Goal: Transaction & Acquisition: Download file/media

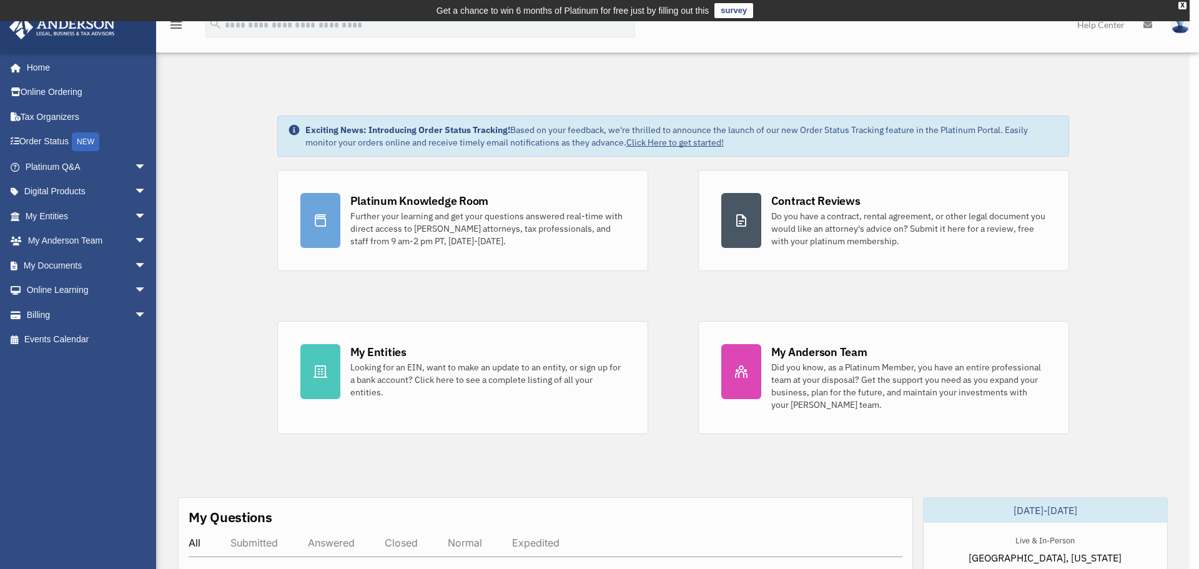
click at [63, 267] on div "x" at bounding box center [599, 284] width 1199 height 569
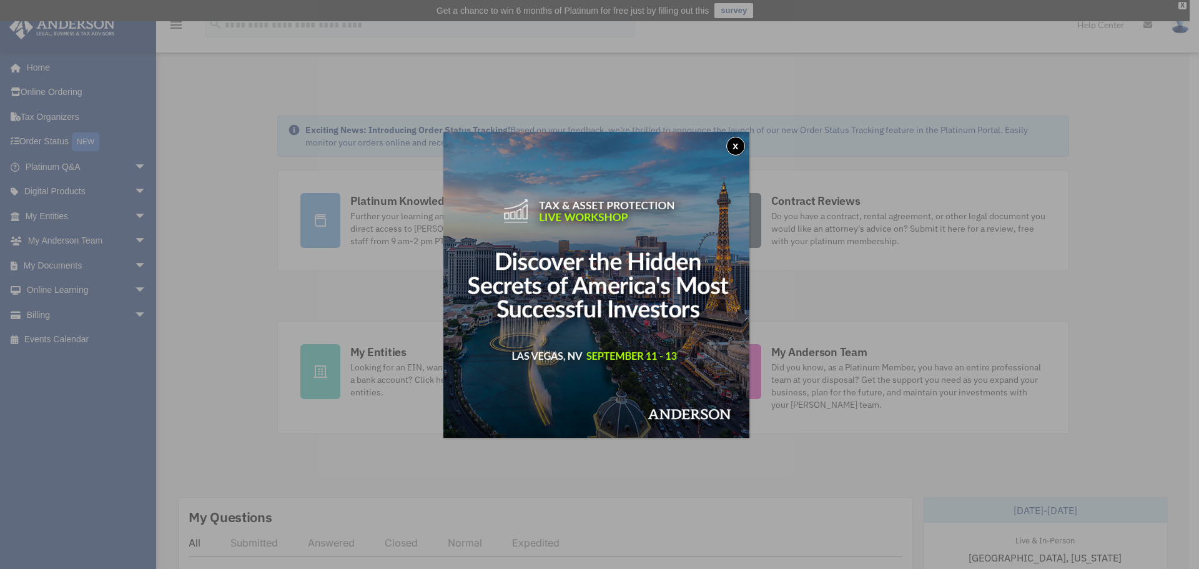
click at [726, 144] on img at bounding box center [597, 285] width 306 height 306
click at [740, 144] on button "x" at bounding box center [736, 146] width 19 height 19
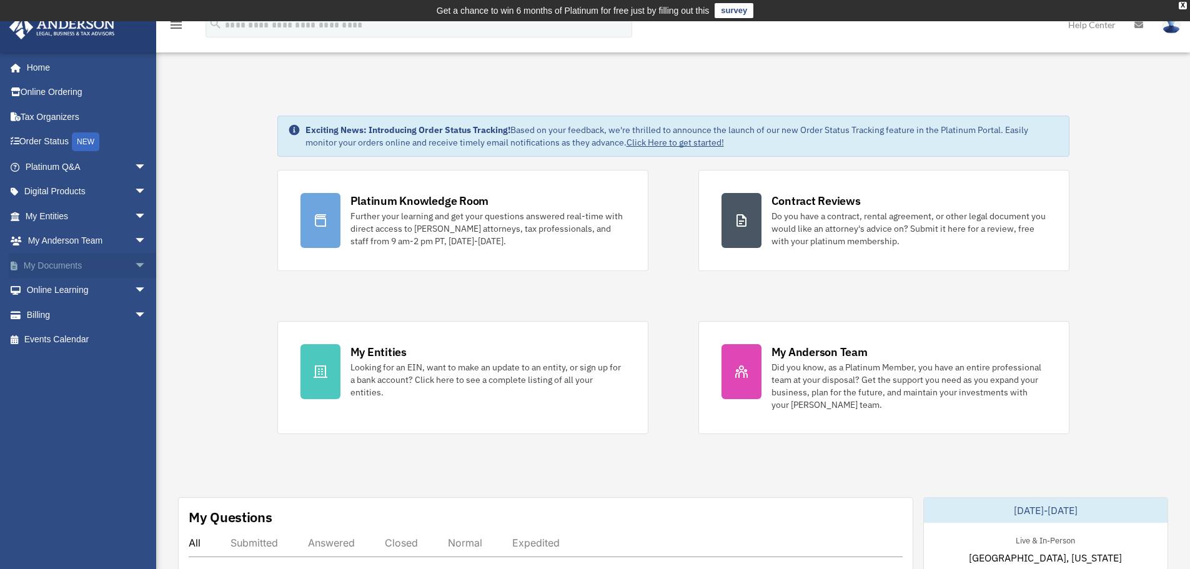
click at [62, 266] on link "My Documents arrow_drop_down" at bounding box center [87, 265] width 157 height 25
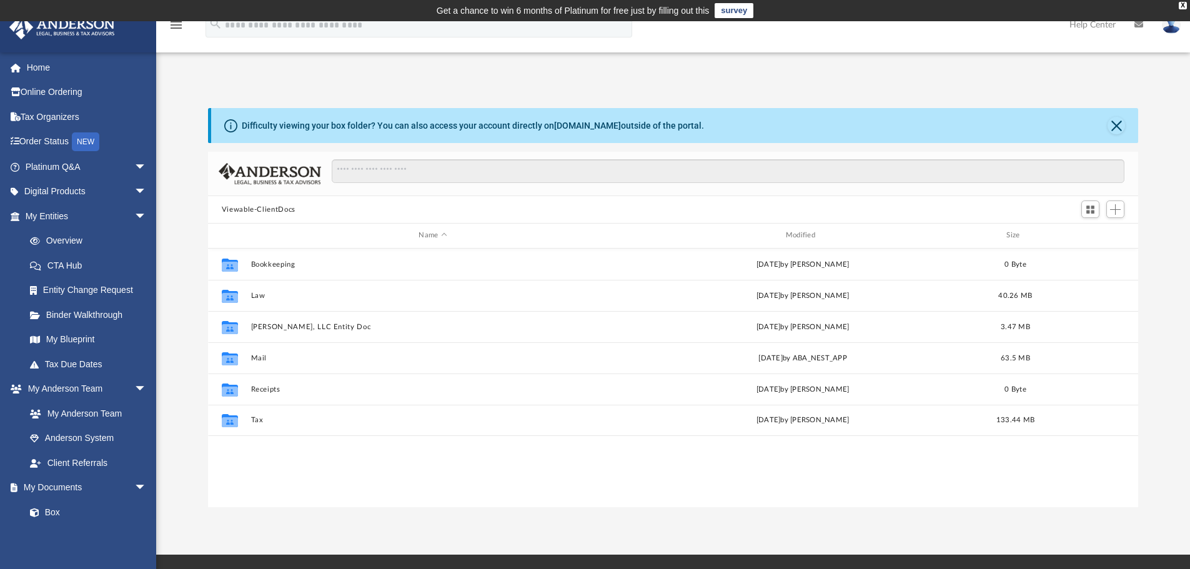
scroll to position [275, 921]
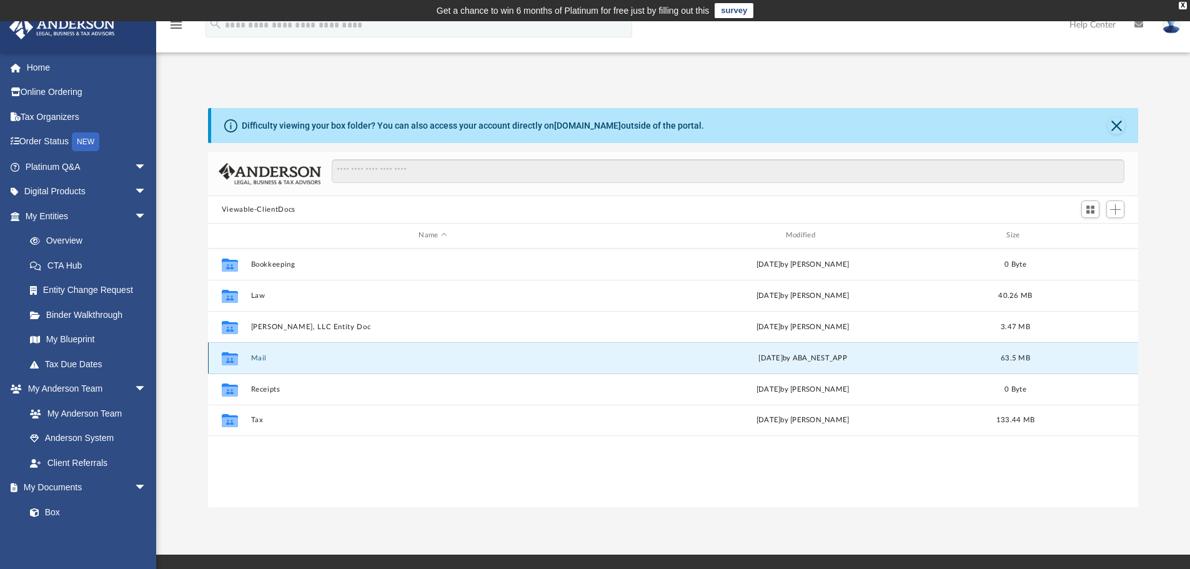
click at [257, 354] on button "Mail" at bounding box center [433, 358] width 364 height 8
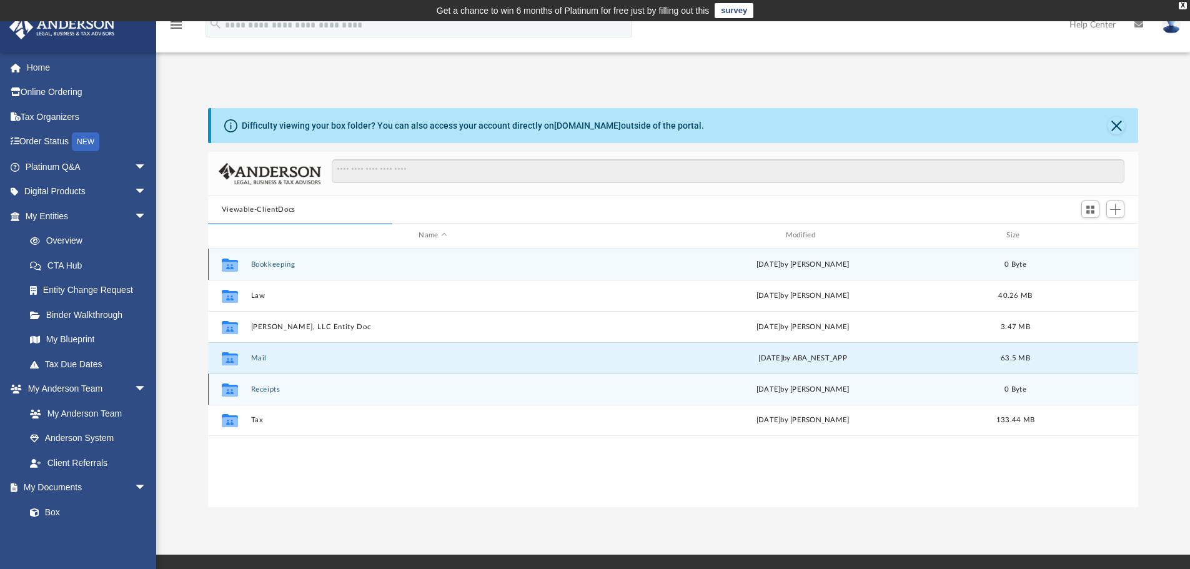
scroll to position [236, 921]
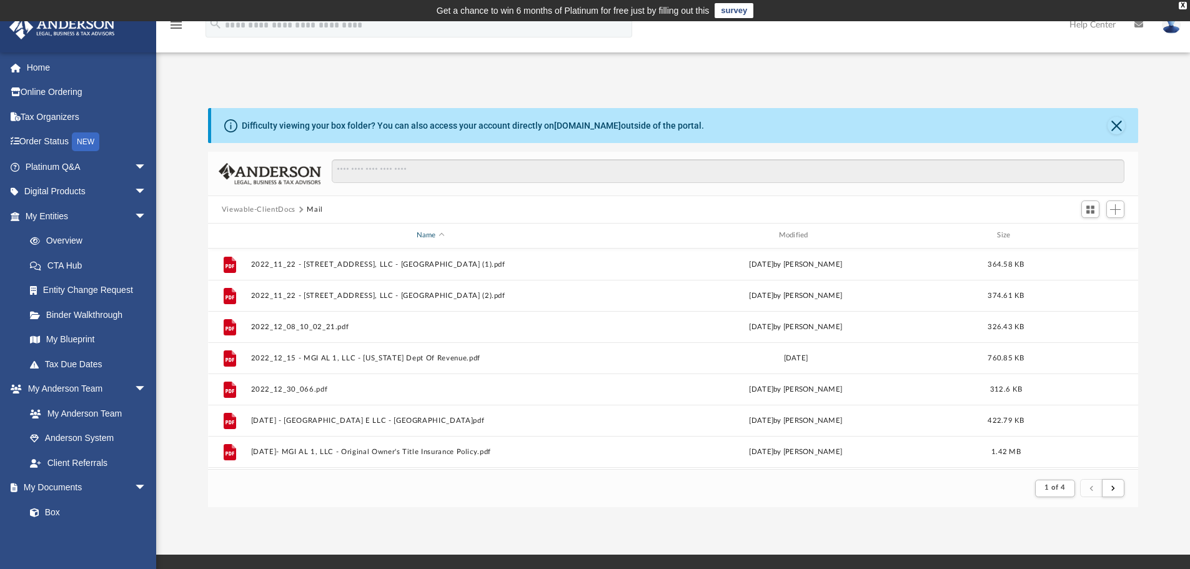
click at [438, 235] on div "Name" at bounding box center [430, 235] width 360 height 11
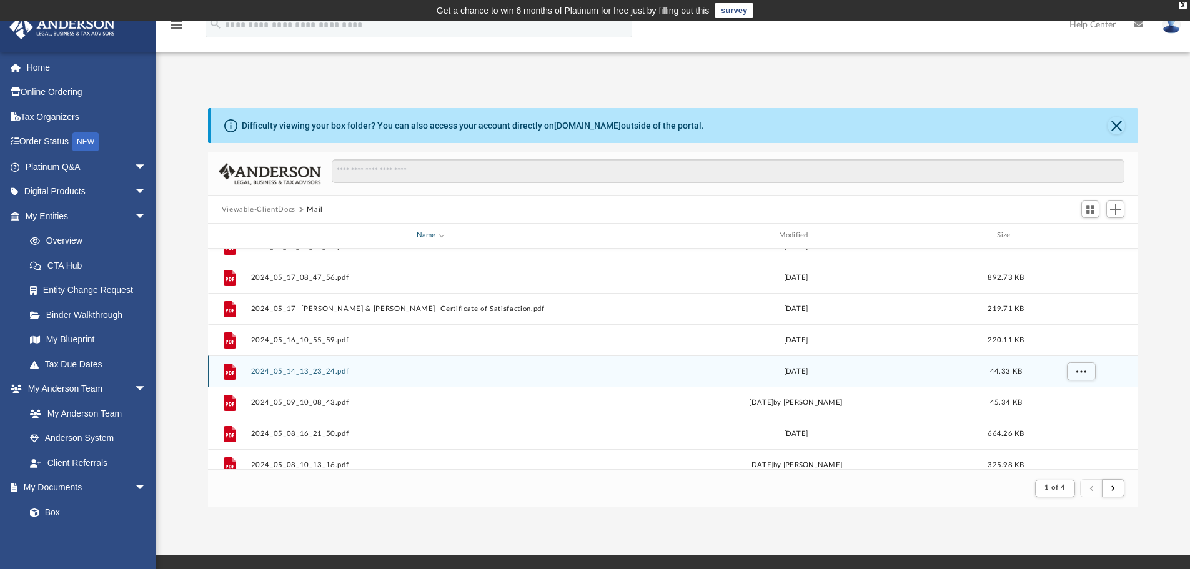
scroll to position [612, 0]
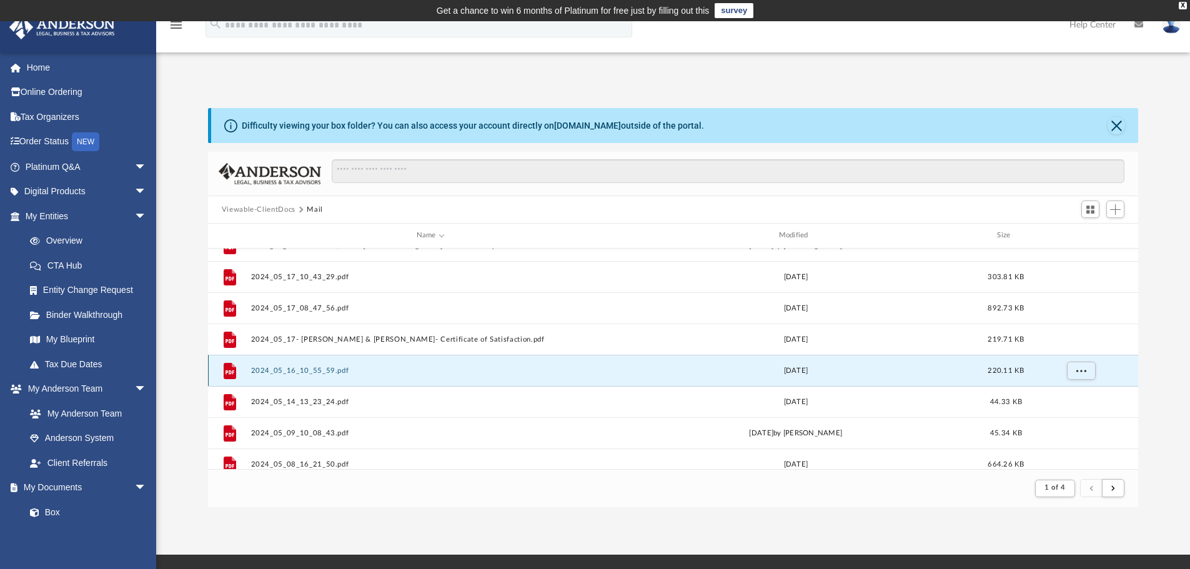
click at [330, 373] on button "2024_05_16_10_55_59.pdf" at bounding box center [431, 371] width 360 height 8
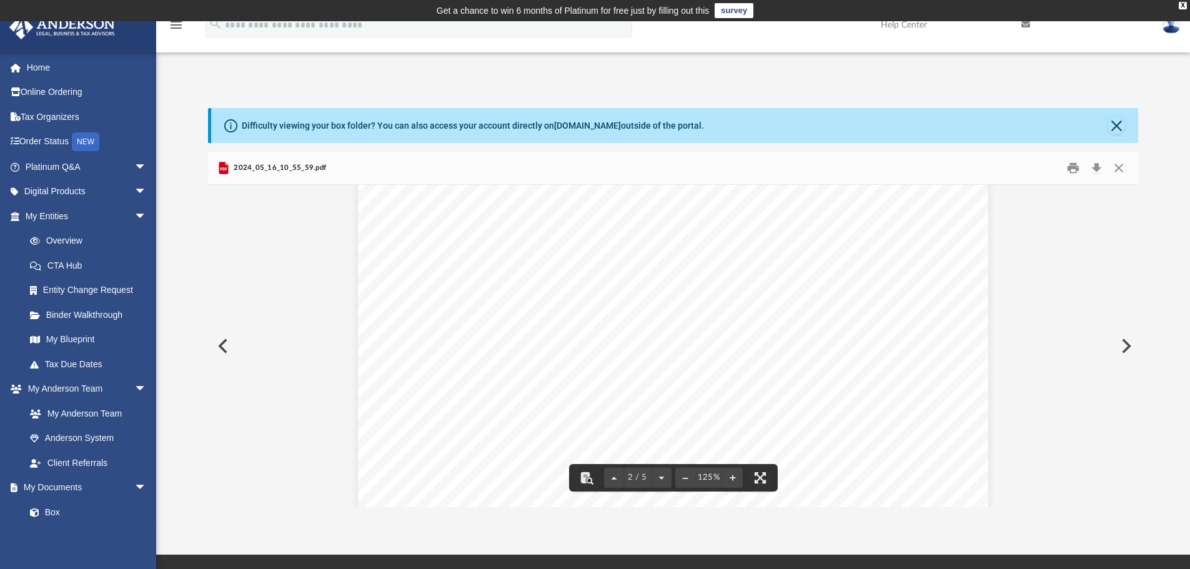
scroll to position [1257, 0]
click at [222, 343] on button "Preview" at bounding box center [221, 346] width 27 height 35
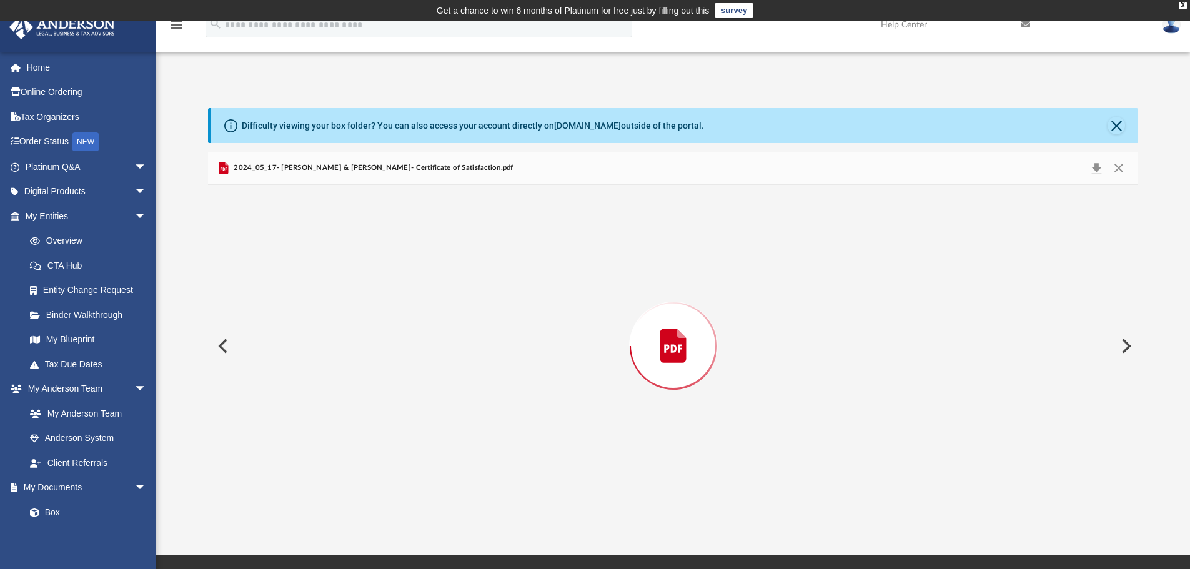
scroll to position [839, 0]
click at [222, 343] on button "Preview" at bounding box center [221, 346] width 27 height 35
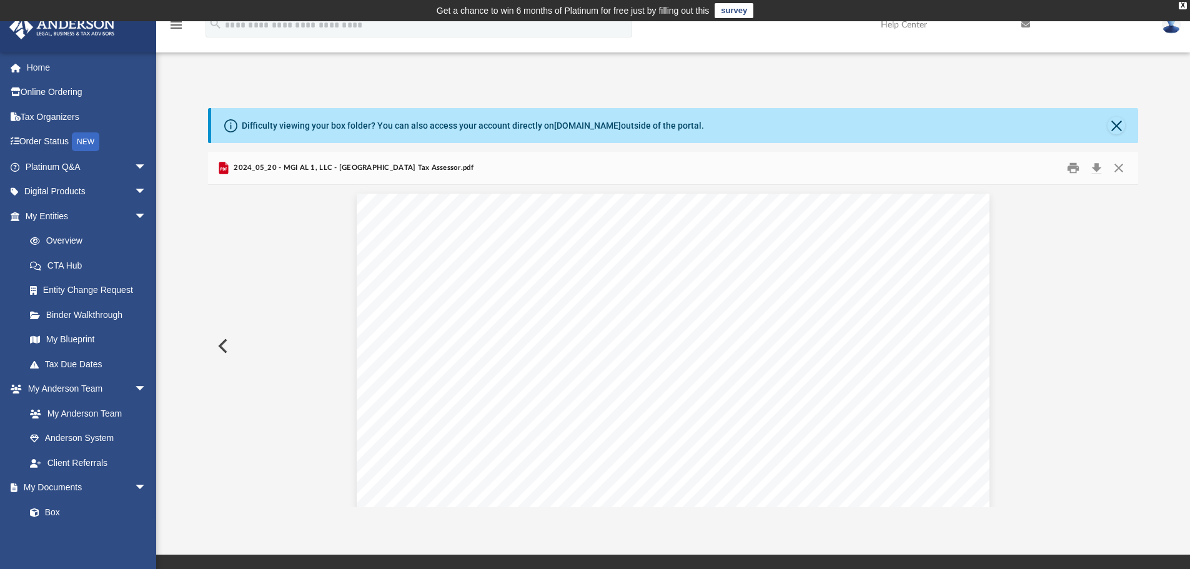
click at [222, 343] on button "Preview" at bounding box center [221, 346] width 27 height 35
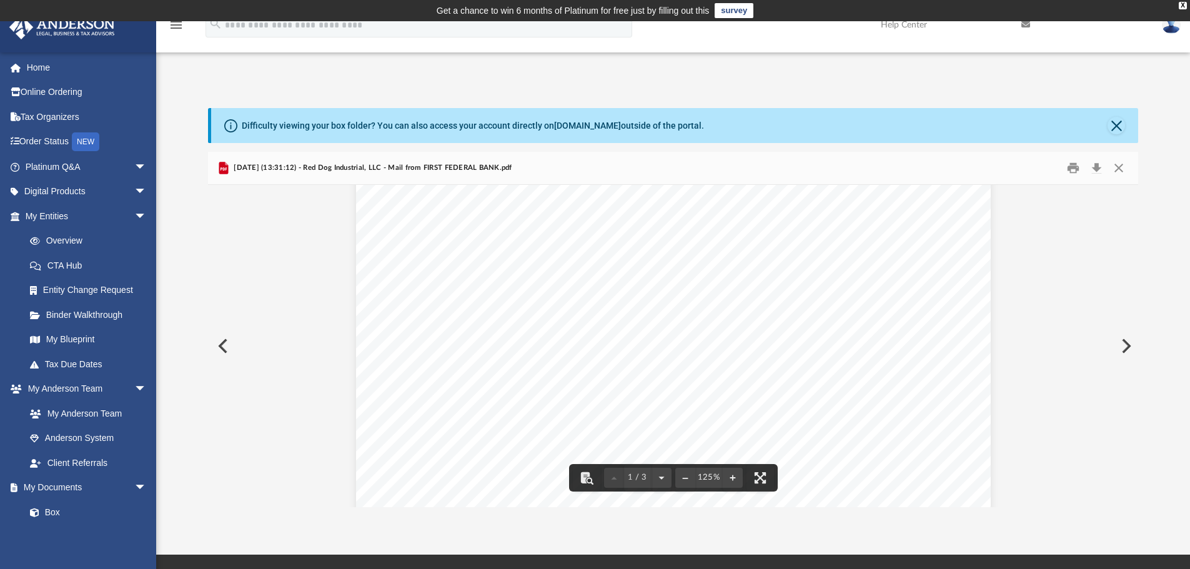
scroll to position [312, 0]
click at [1118, 167] on button "Close" at bounding box center [1119, 168] width 22 height 19
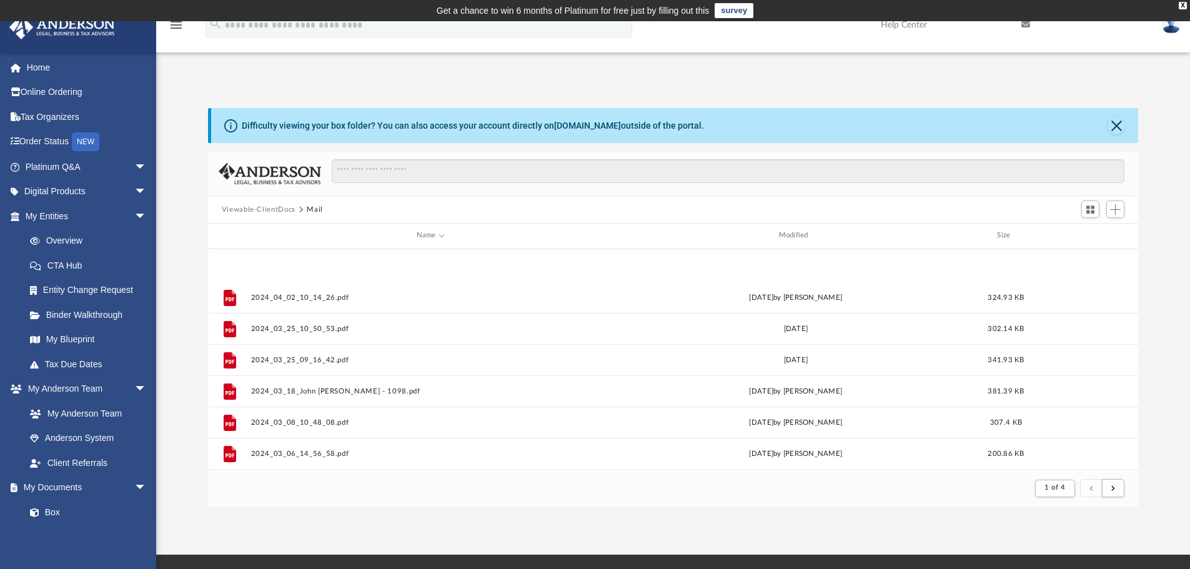
scroll to position [1341, 0]
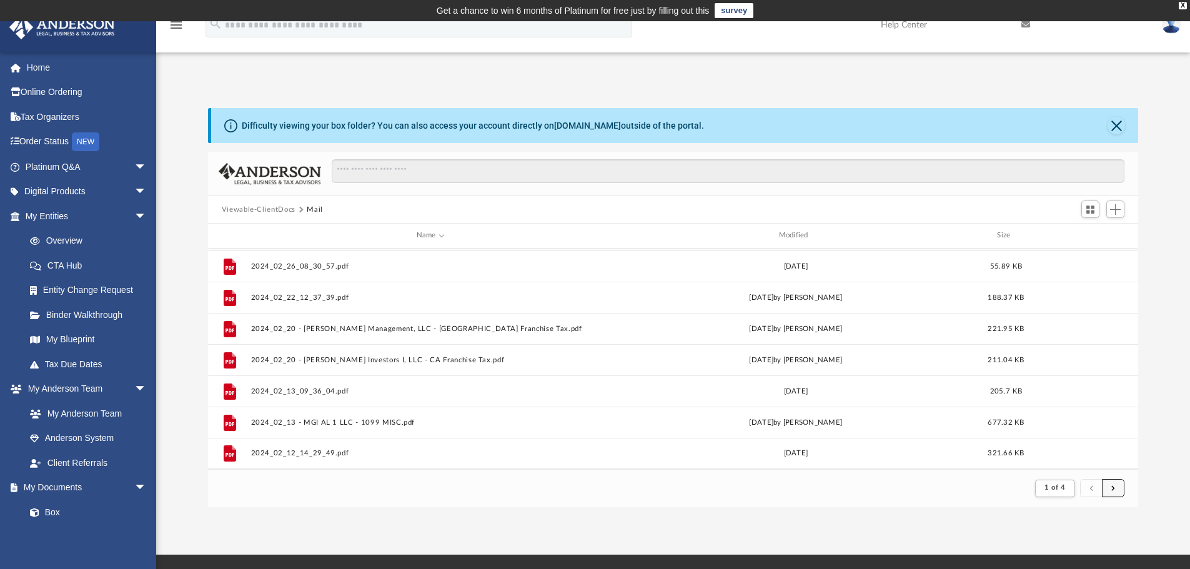
click at [1109, 487] on button "submit" at bounding box center [1113, 488] width 22 height 18
click at [808, 231] on div "Modified" at bounding box center [795, 235] width 360 height 11
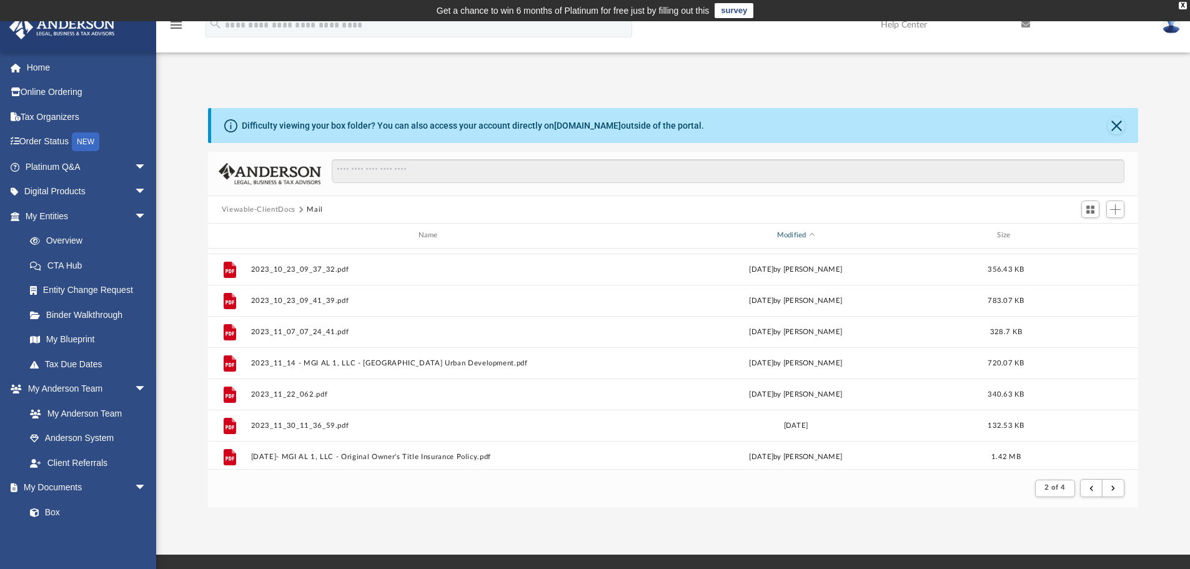
scroll to position [0, 0]
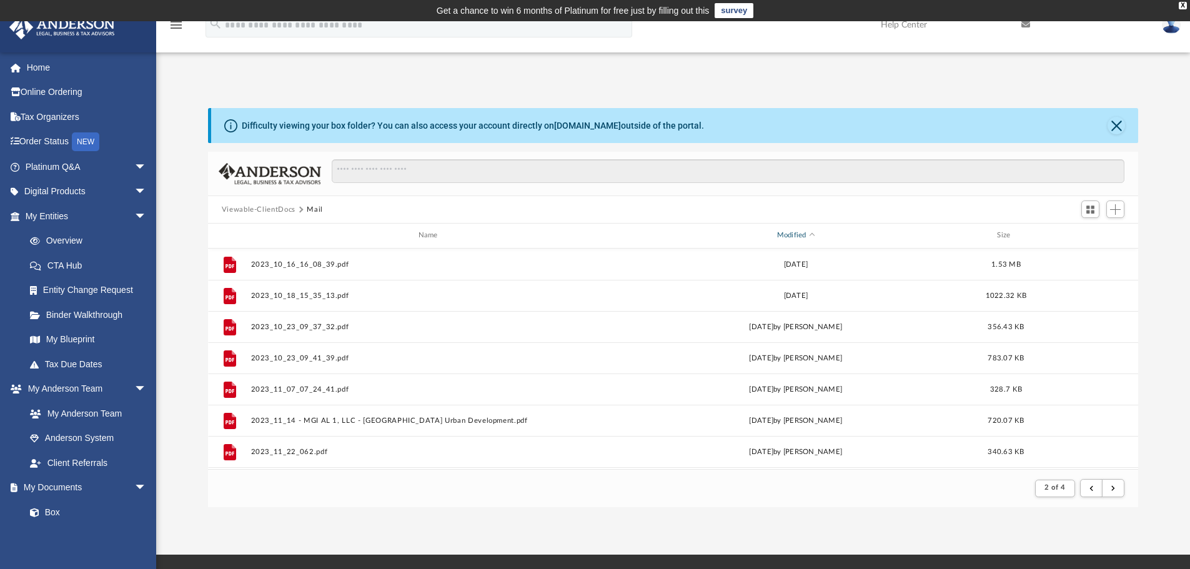
click at [801, 233] on div "Modified" at bounding box center [795, 235] width 360 height 11
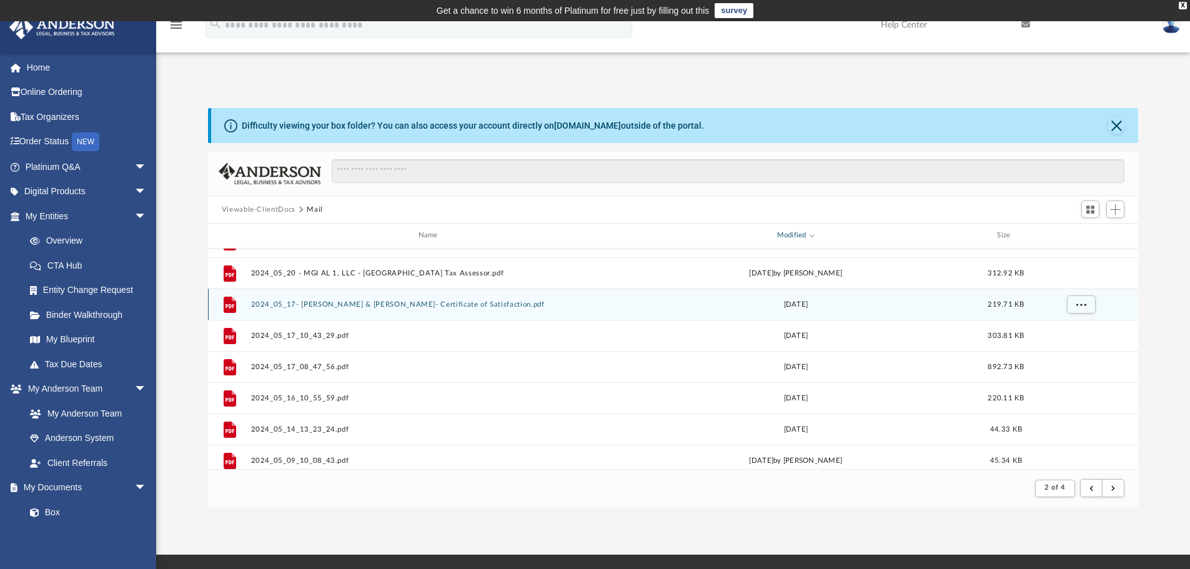
scroll to position [312, 0]
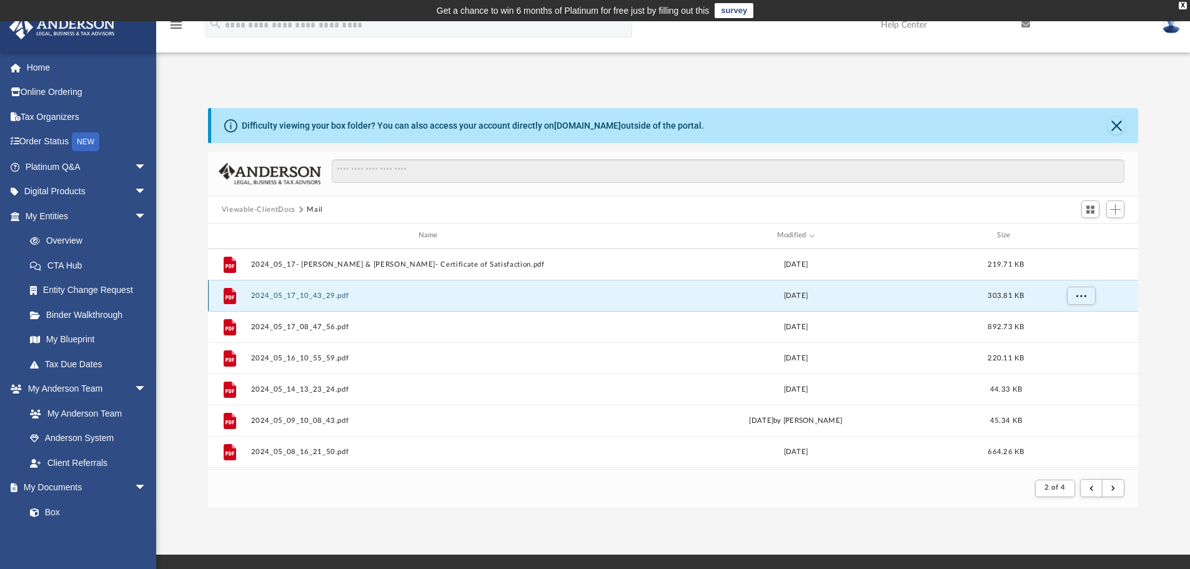
click at [326, 295] on button "2024_05_17_10_43_29.pdf" at bounding box center [431, 296] width 360 height 8
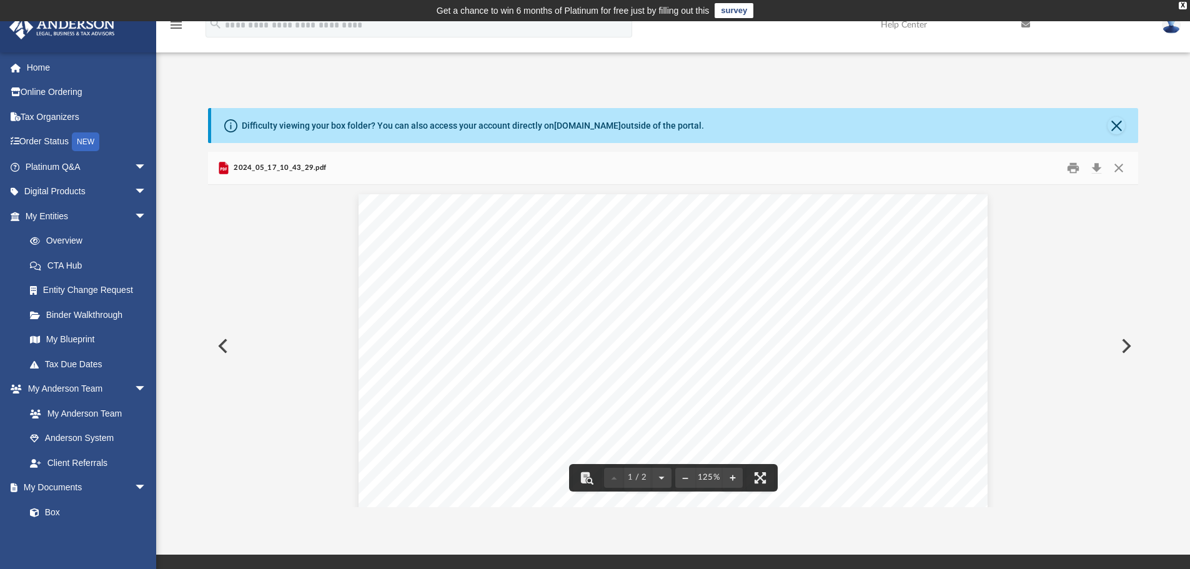
click at [1125, 343] on button "Preview" at bounding box center [1124, 346] width 27 height 35
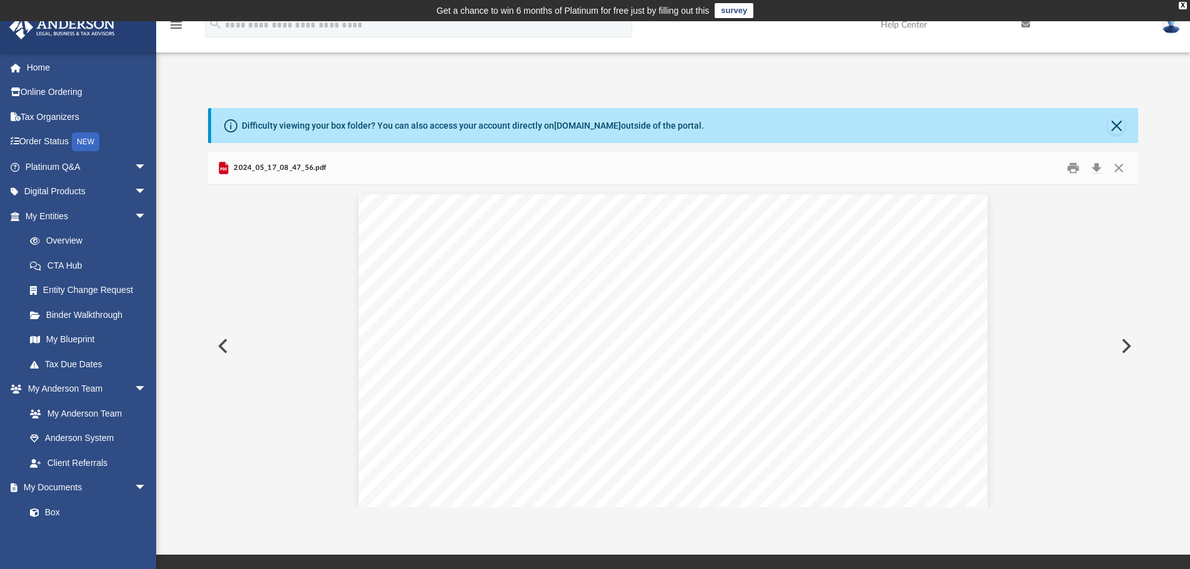
click at [1125, 343] on button "Preview" at bounding box center [1124, 346] width 27 height 35
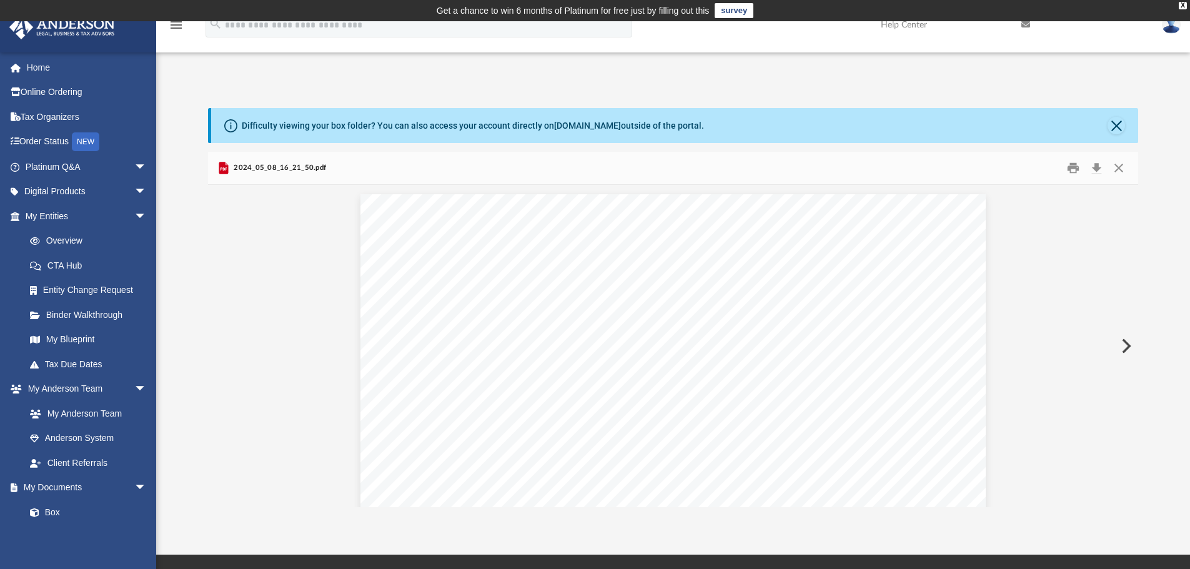
click at [1125, 343] on button "Preview" at bounding box center [1124, 346] width 27 height 35
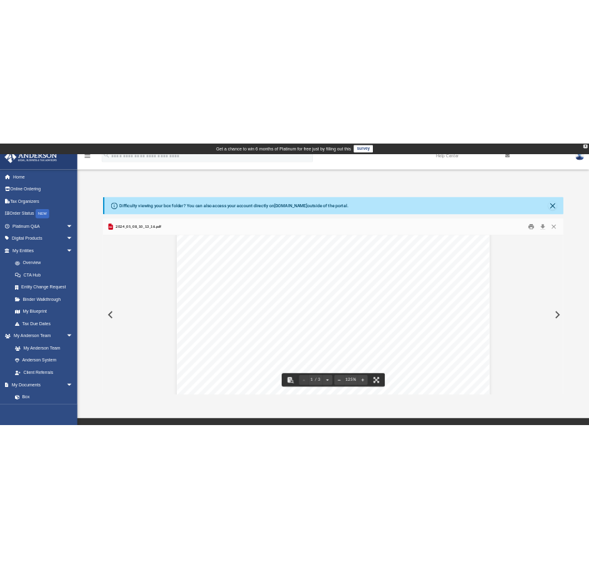
scroll to position [208, 0]
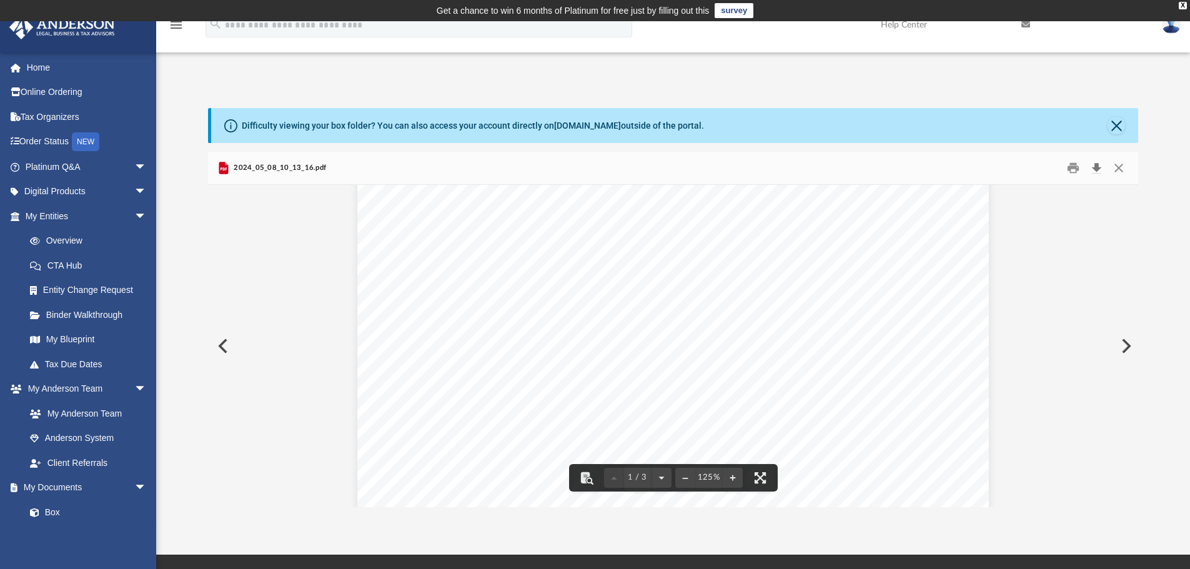
click at [1091, 165] on button "Download" at bounding box center [1096, 168] width 22 height 19
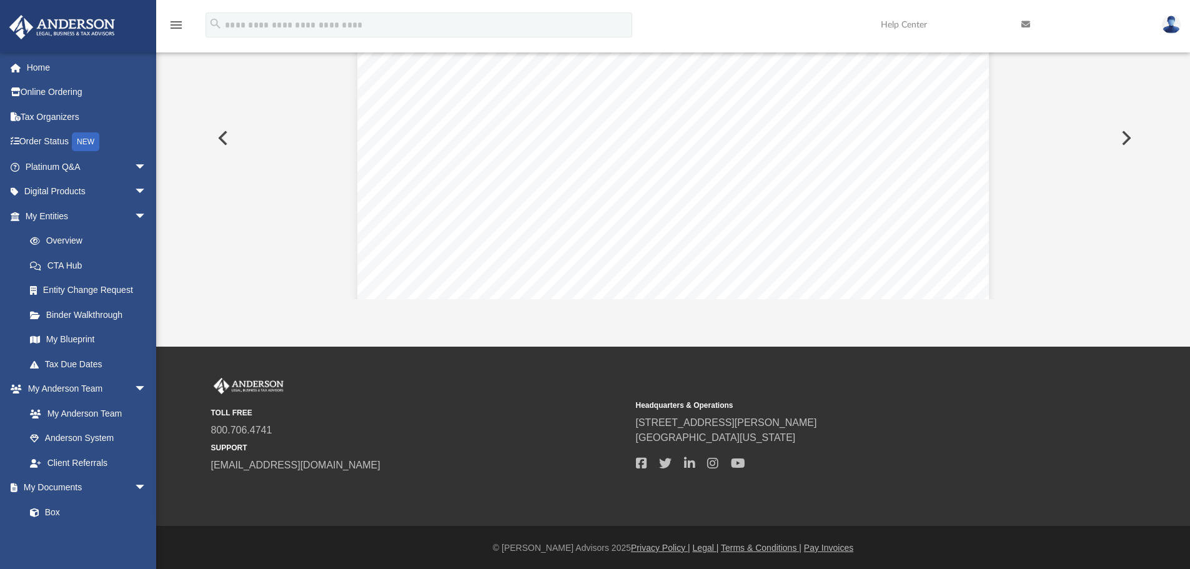
scroll to position [0, 0]
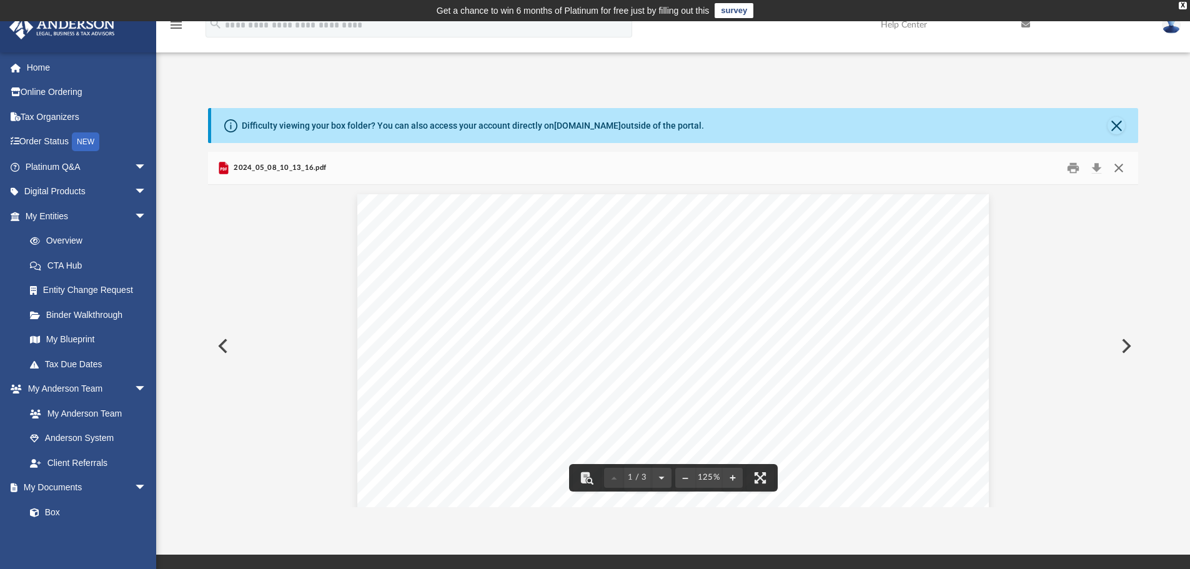
click at [1114, 166] on button "Close" at bounding box center [1119, 168] width 22 height 19
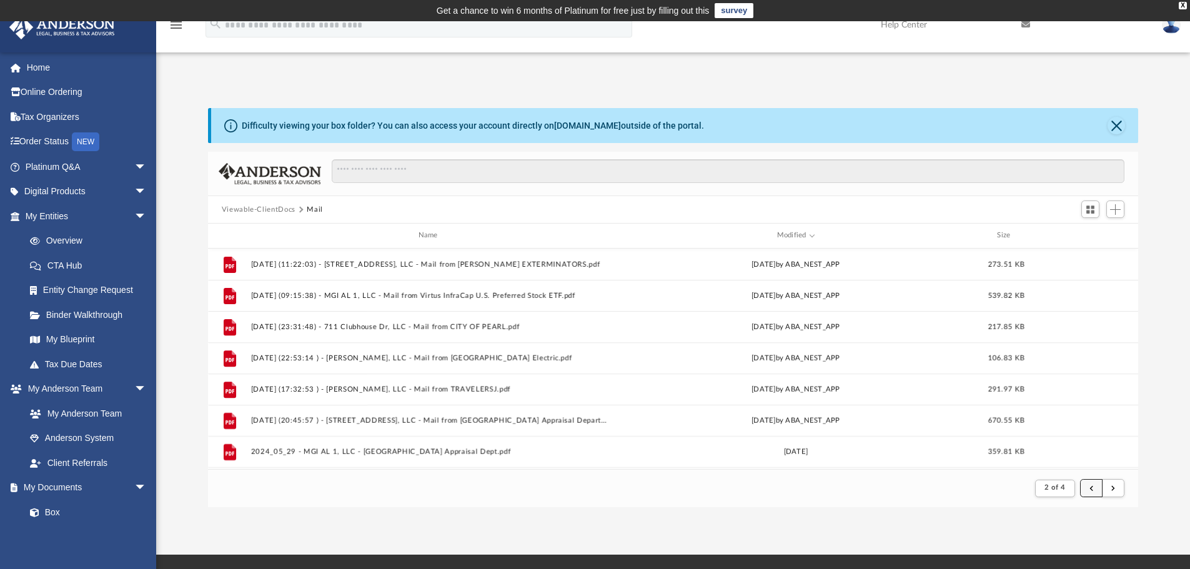
click at [1085, 488] on button "submit" at bounding box center [1091, 488] width 22 height 18
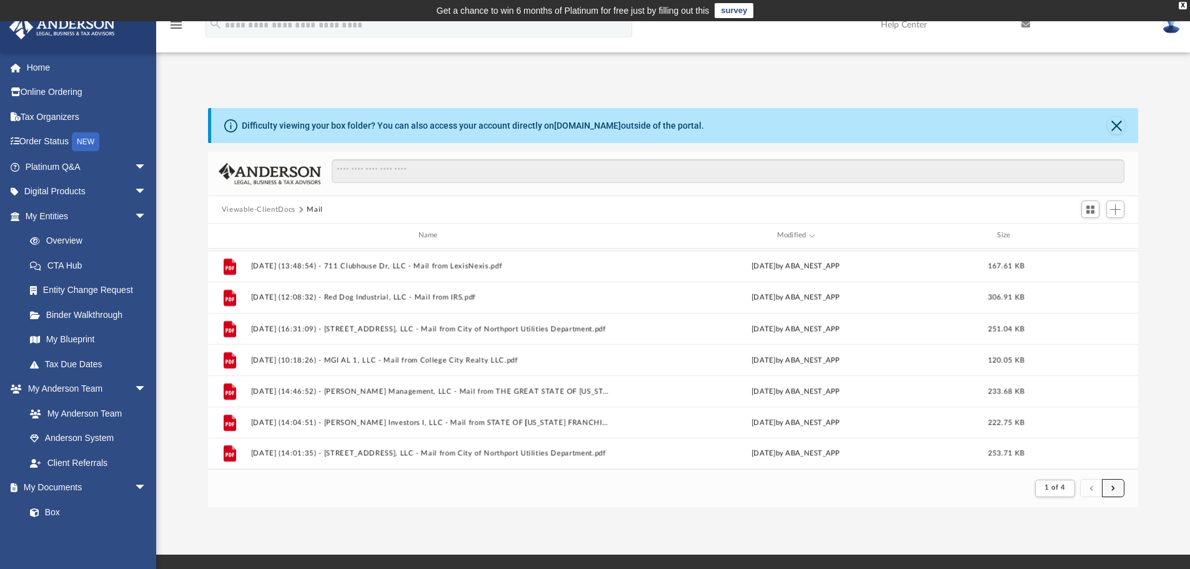
click at [1110, 485] on button "submit" at bounding box center [1113, 488] width 22 height 18
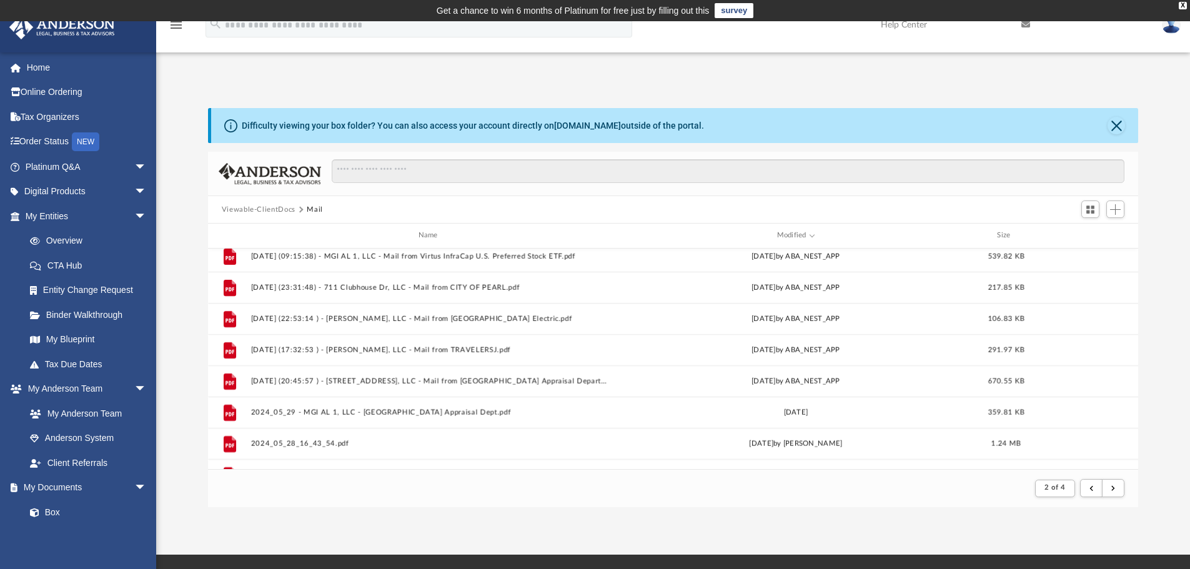
scroll to position [0, 0]
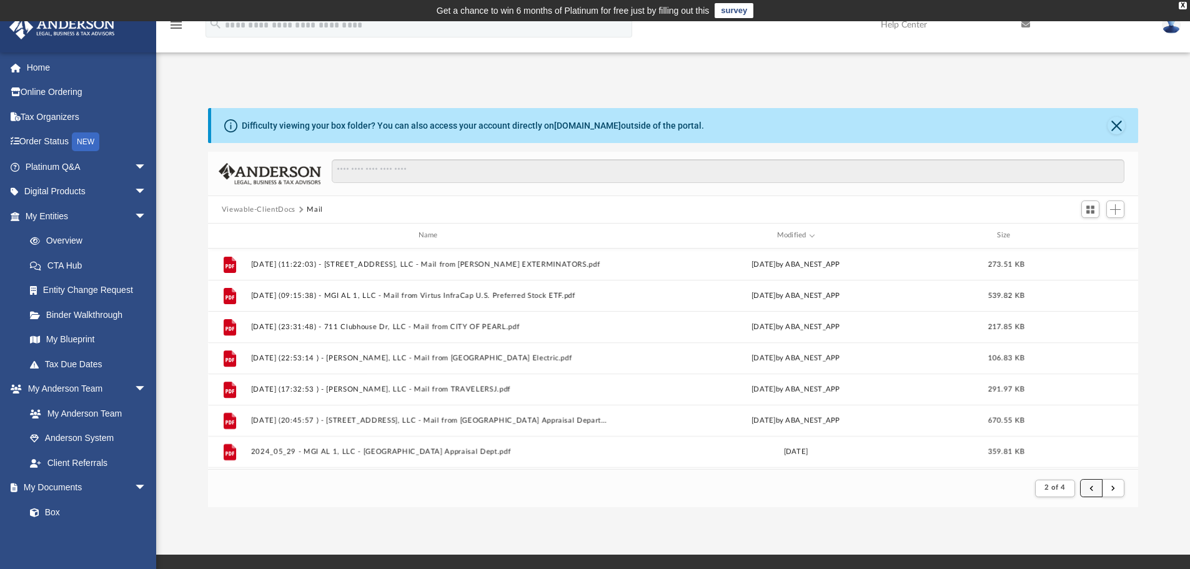
click at [1088, 487] on button "submit" at bounding box center [1091, 488] width 22 height 18
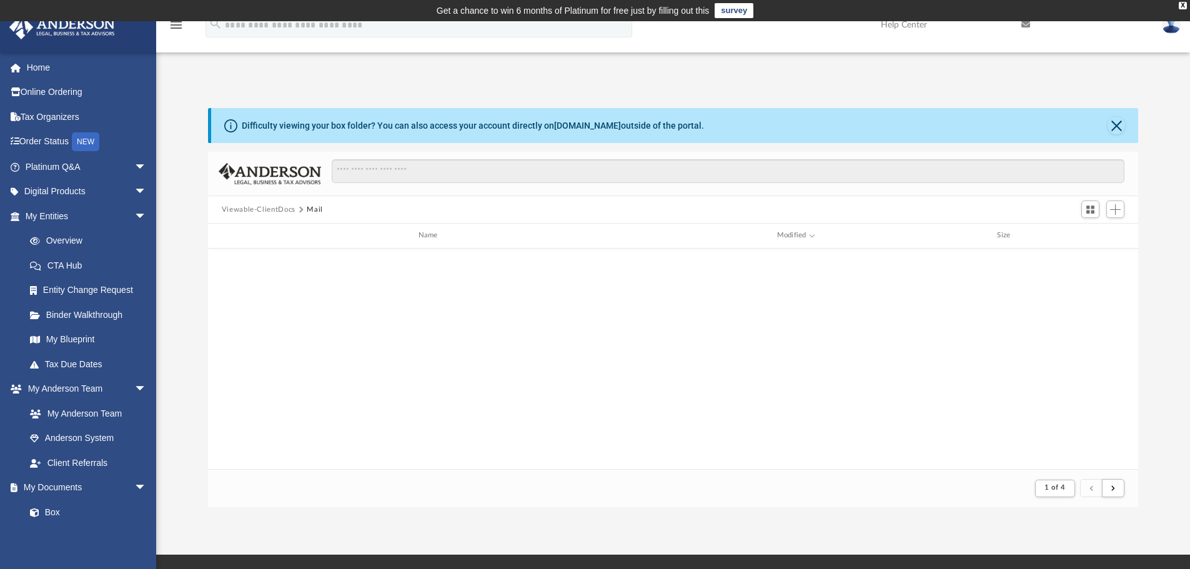
scroll to position [625, 0]
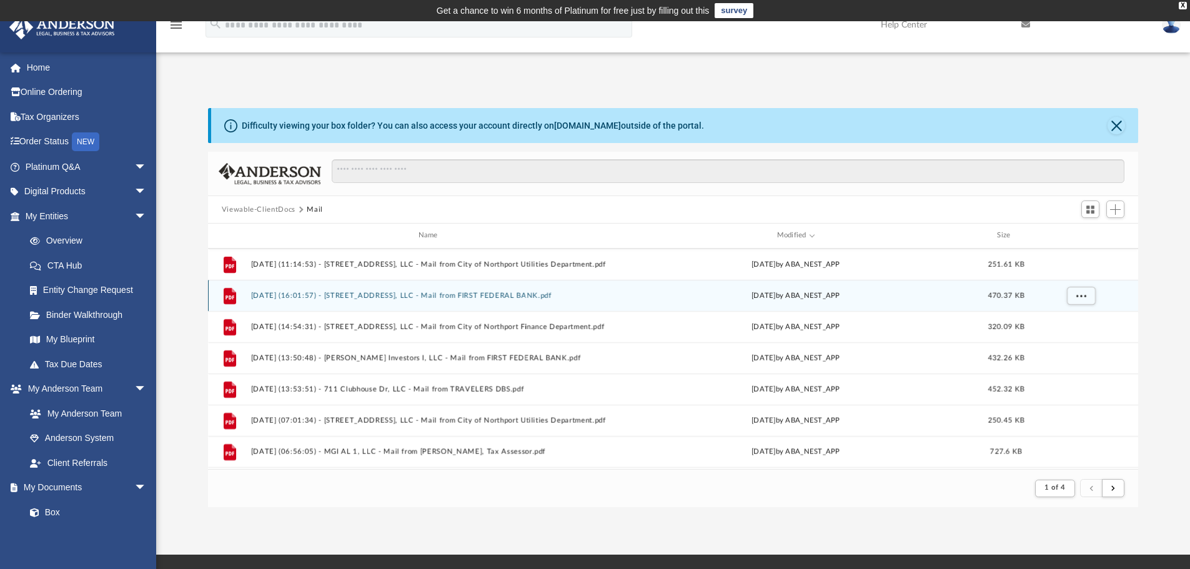
click at [327, 295] on button "2024.11.13 (16:01:57) - 5110 Northwood Lake Dr E, LLC - Mail from FIRST FEDERAL…" at bounding box center [431, 296] width 360 height 8
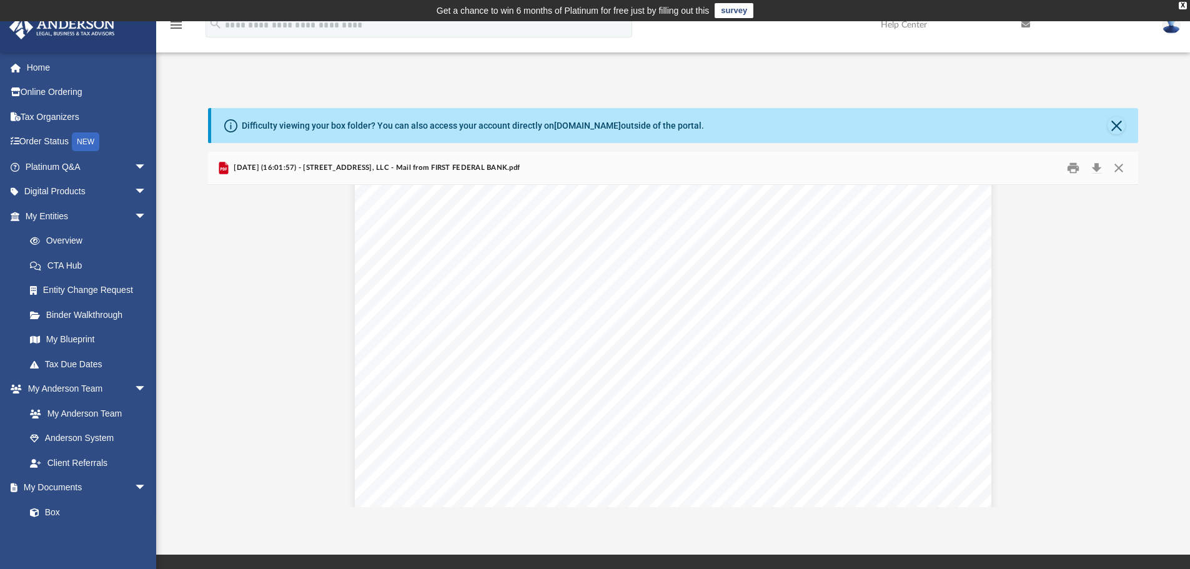
scroll to position [104, 0]
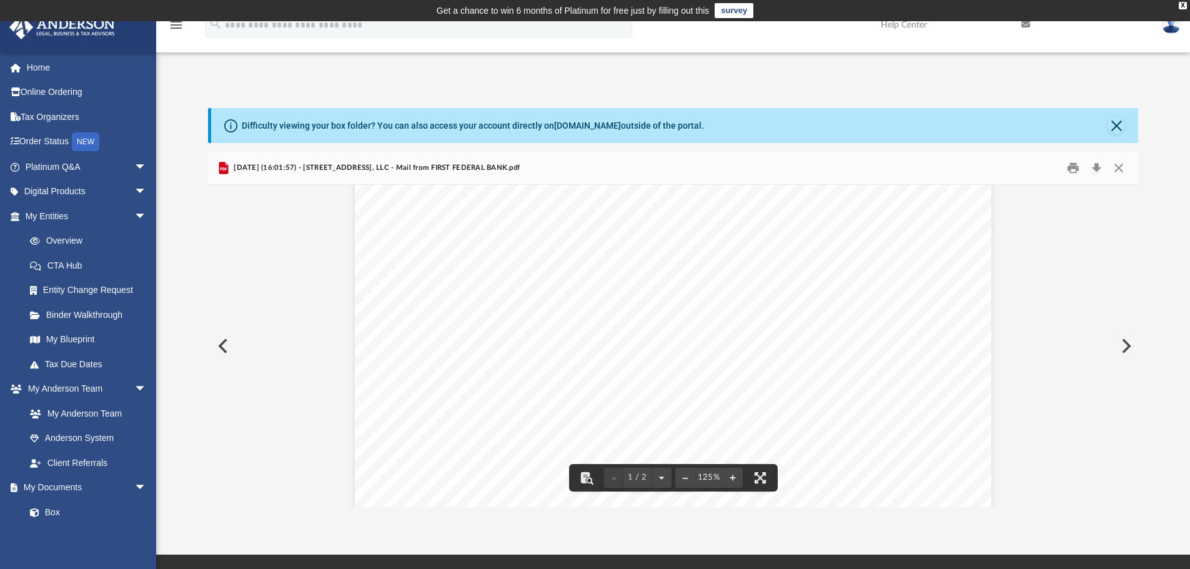
click at [1123, 347] on button "Preview" at bounding box center [1124, 346] width 27 height 35
click at [1128, 343] on button "Preview" at bounding box center [1124, 346] width 27 height 35
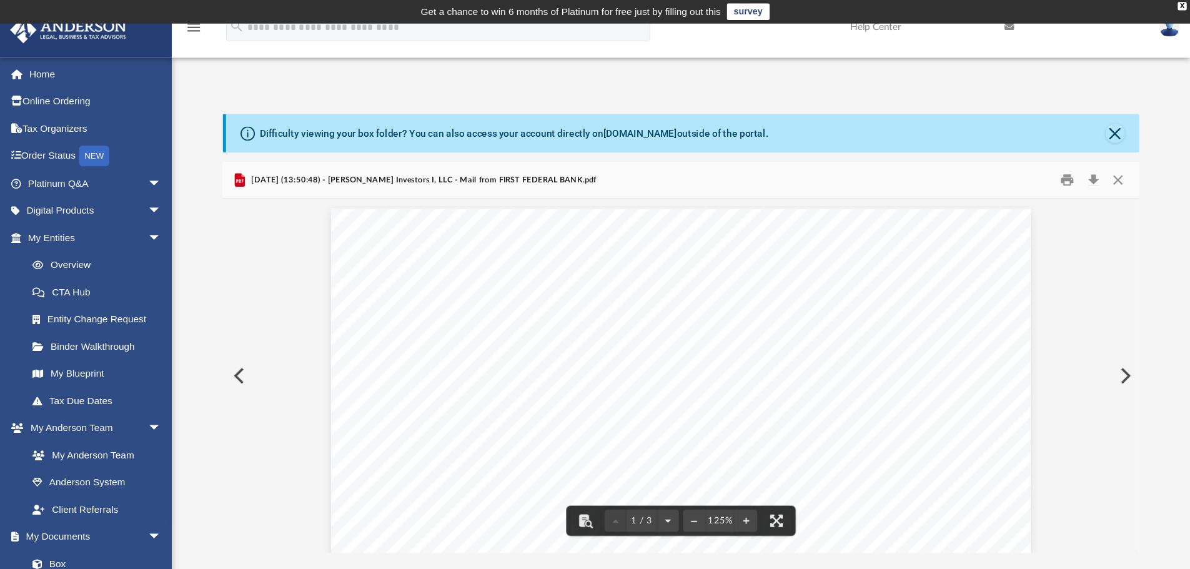
scroll to position [236, 921]
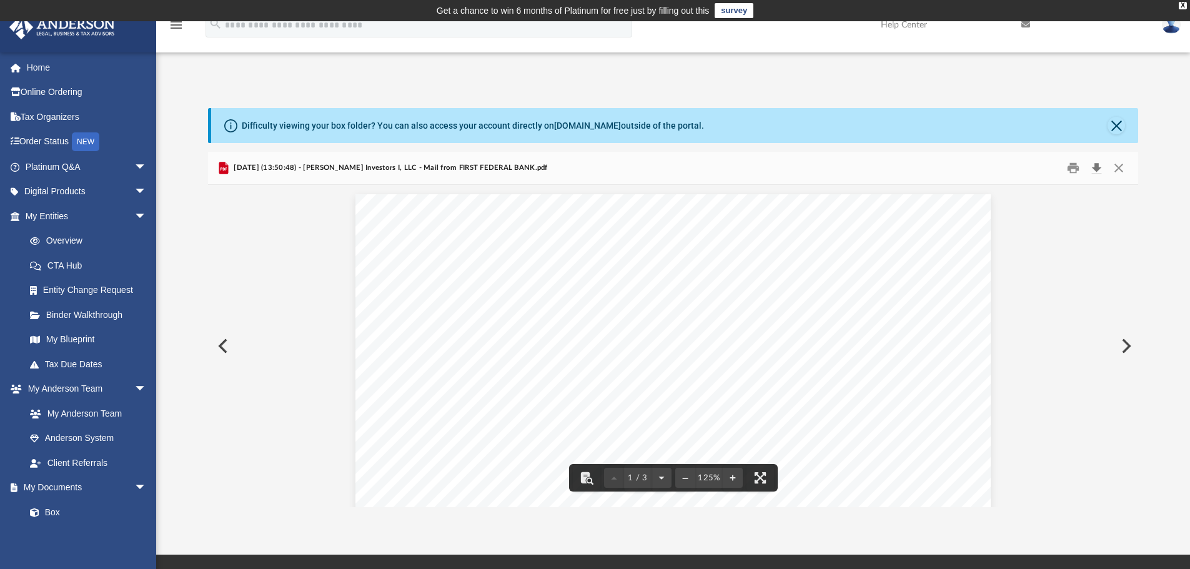
click at [1102, 166] on button "Download" at bounding box center [1096, 168] width 22 height 19
click at [1122, 345] on button "Preview" at bounding box center [1124, 346] width 27 height 35
click at [219, 345] on button "Preview" at bounding box center [221, 346] width 27 height 35
click at [222, 345] on button "Preview" at bounding box center [221, 346] width 27 height 35
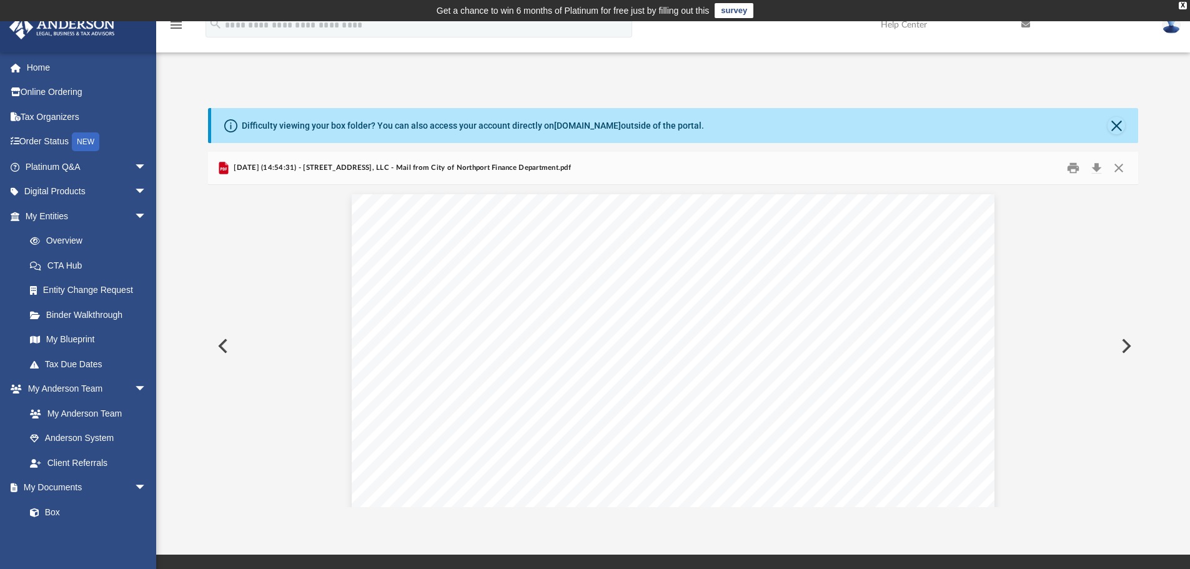
click at [217, 341] on button "Preview" at bounding box center [221, 346] width 27 height 35
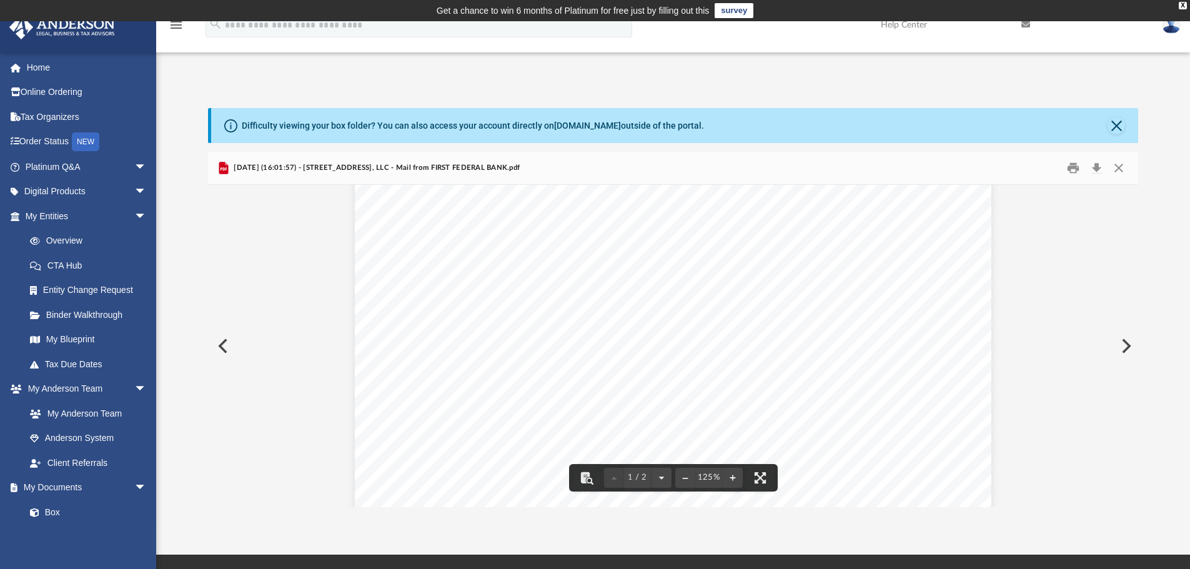
scroll to position [104, 0]
click at [1094, 167] on button "Download" at bounding box center [1096, 168] width 22 height 19
click at [1116, 125] on button "Close" at bounding box center [1116, 125] width 17 height 17
